Goal: Navigation & Orientation: Find specific page/section

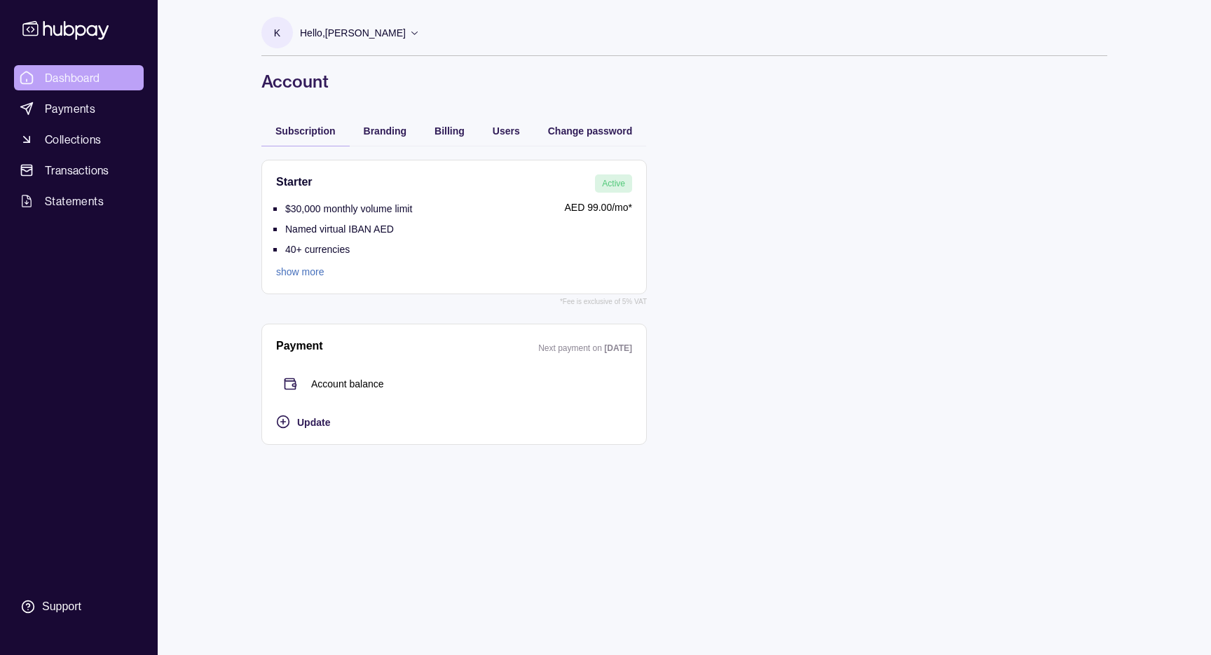
click at [76, 85] on span "Dashboard" at bounding box center [72, 77] width 55 height 17
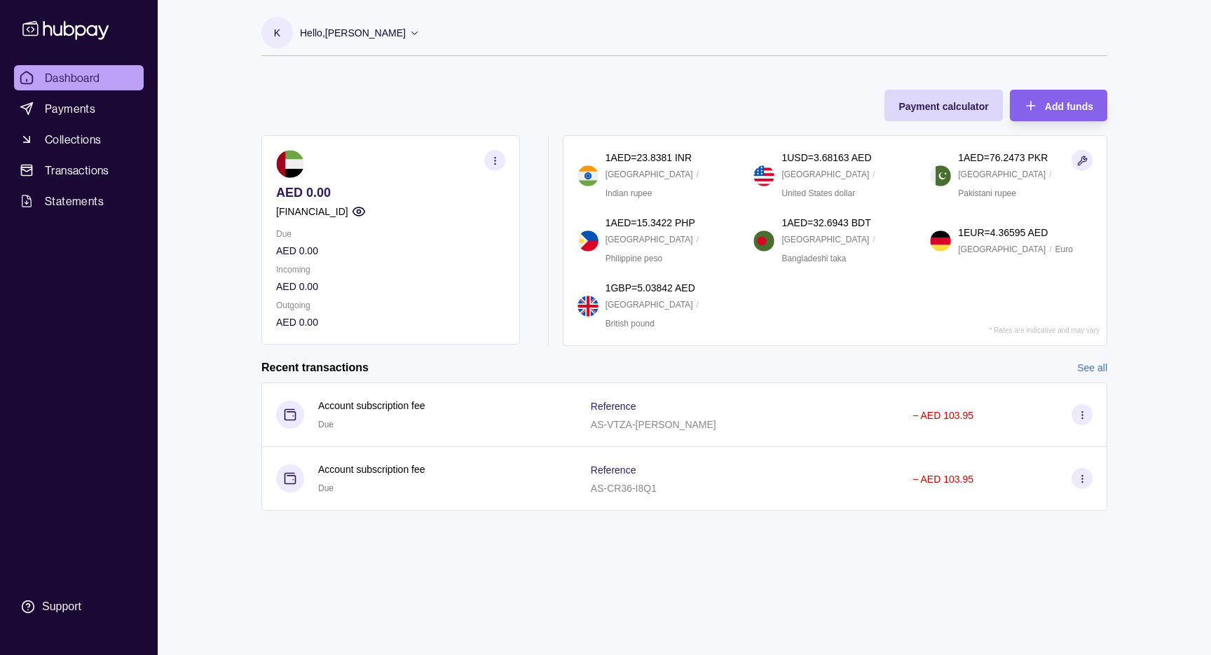
click at [504, 165] on section "button" at bounding box center [494, 160] width 21 height 21
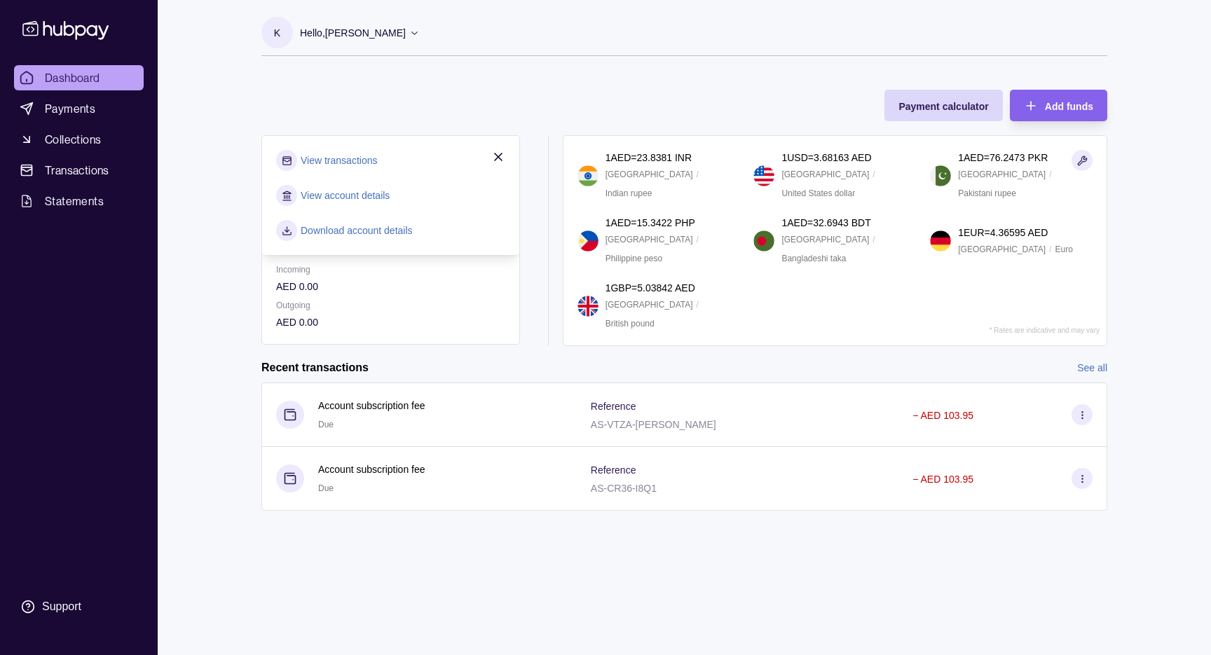
click at [502, 154] on icon "button" at bounding box center [498, 156] width 7 height 7
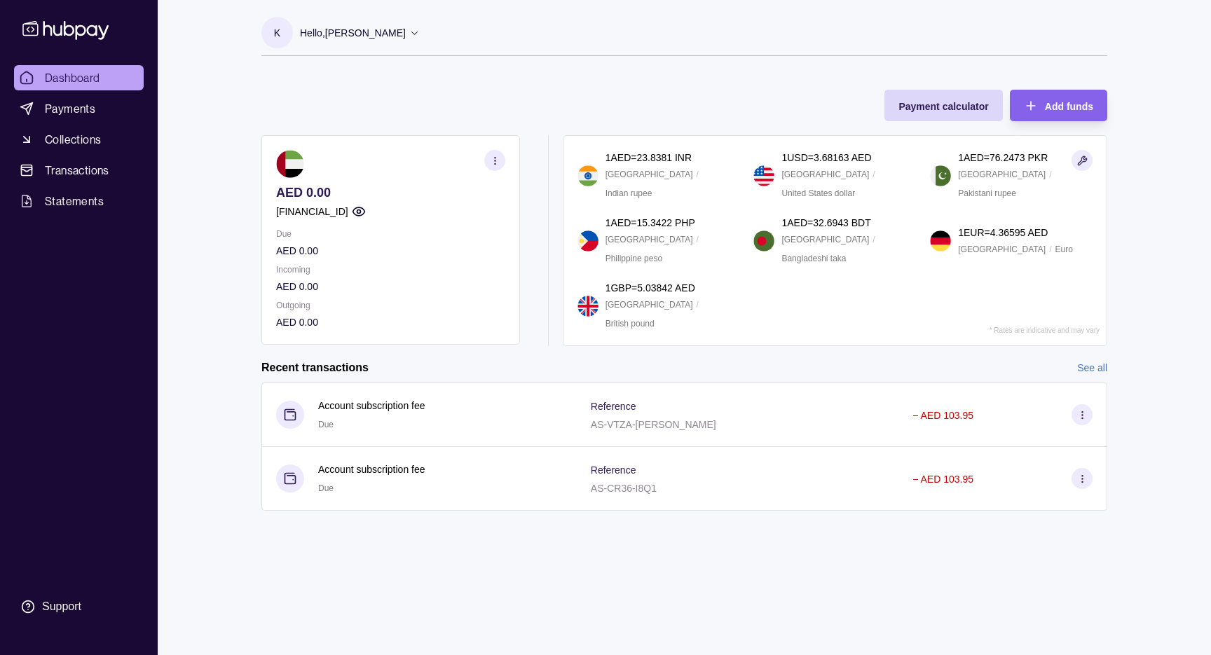
click at [406, 37] on p "Hello, [PERSON_NAME]" at bounding box center [353, 32] width 106 height 15
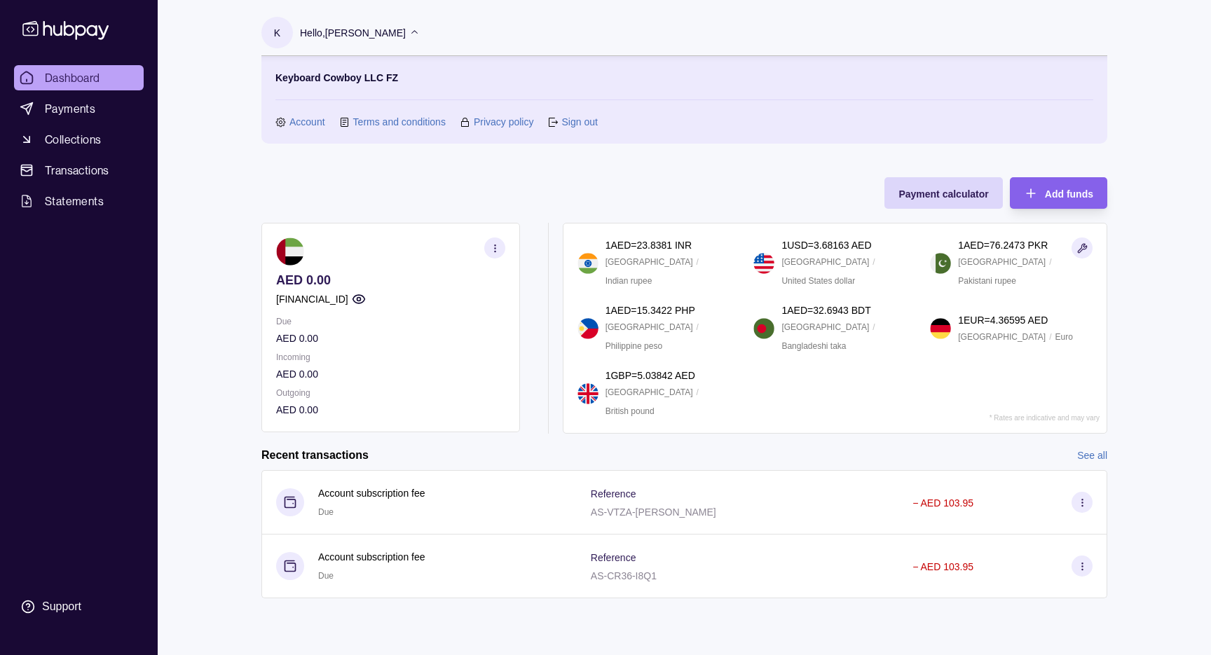
click at [313, 123] on link "Account" at bounding box center [307, 121] width 36 height 15
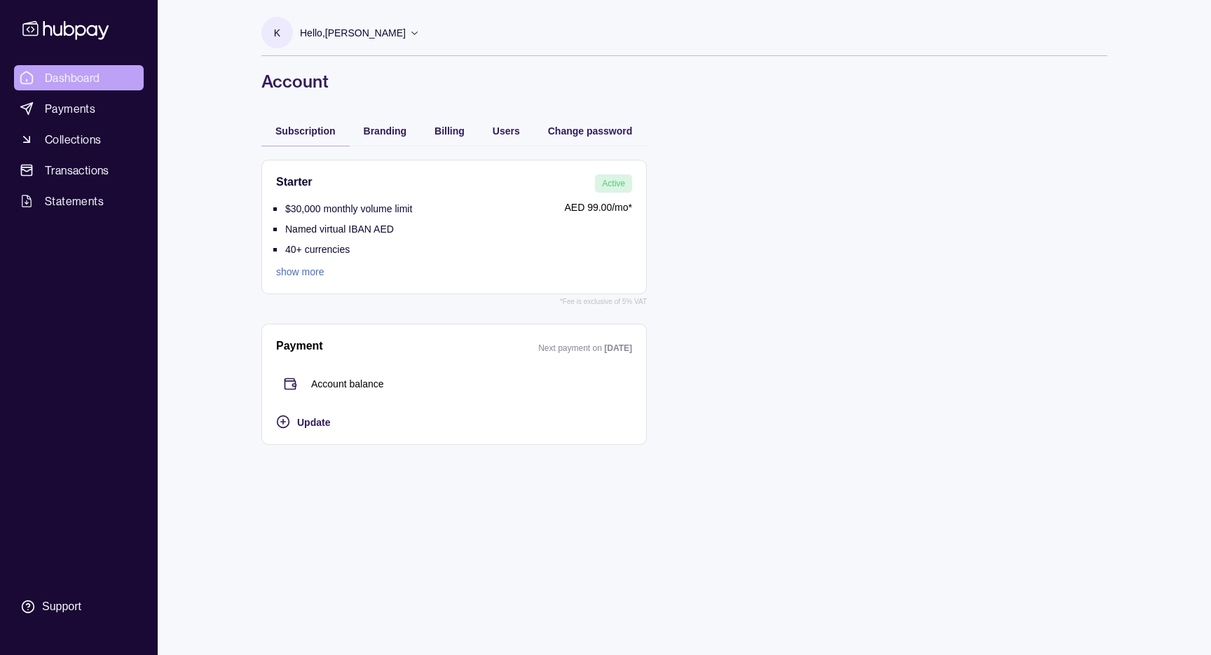
click at [102, 83] on link "Dashboard" at bounding box center [79, 77] width 130 height 25
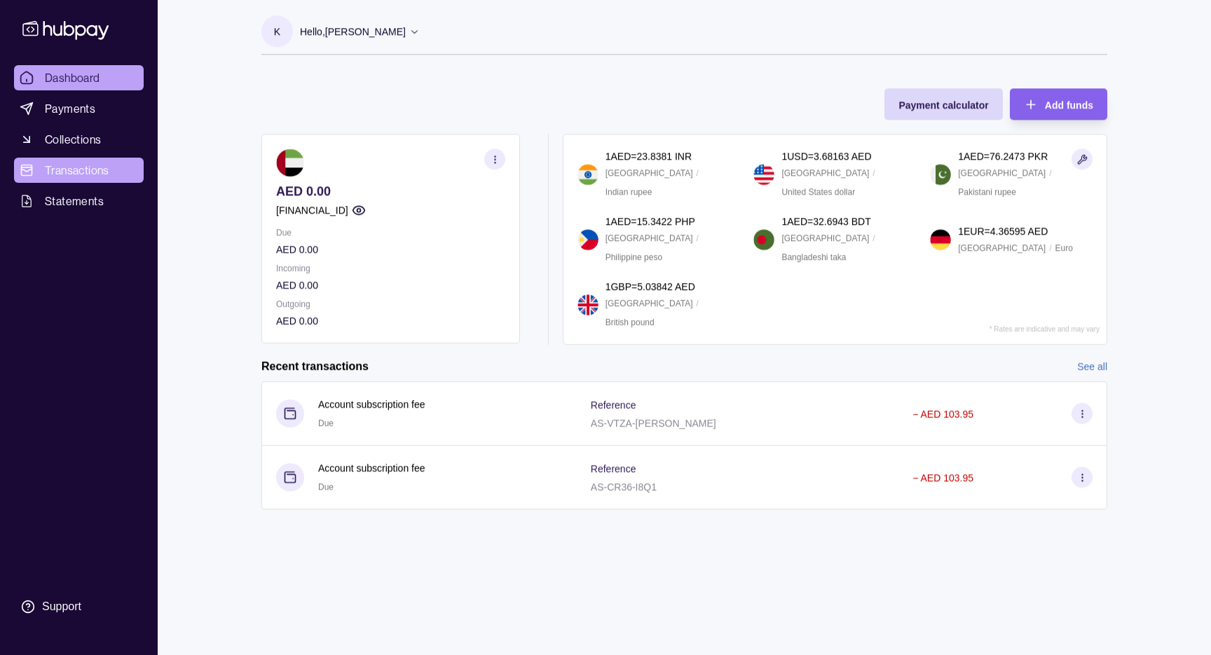
click at [114, 165] on link "Transactions" at bounding box center [79, 170] width 130 height 25
